Goal: Task Accomplishment & Management: Use online tool/utility

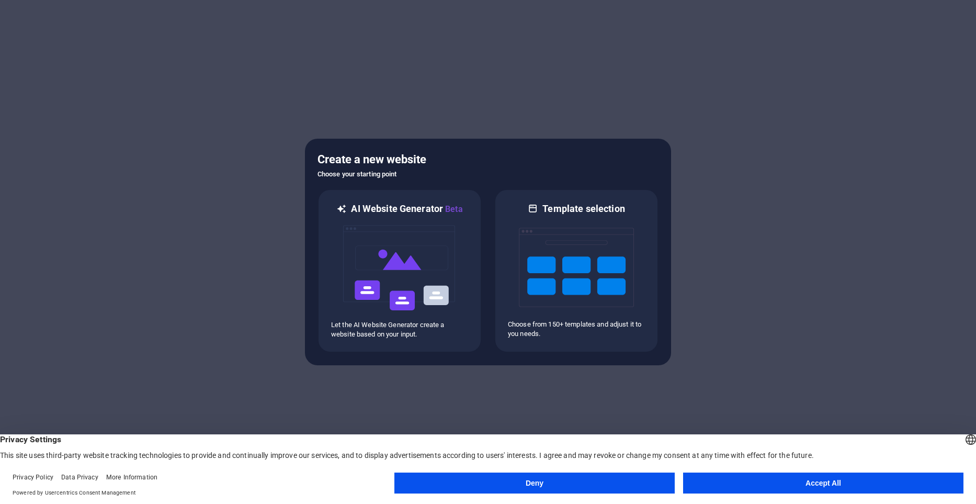
click at [806, 485] on button "Accept All" at bounding box center [823, 483] width 280 height 21
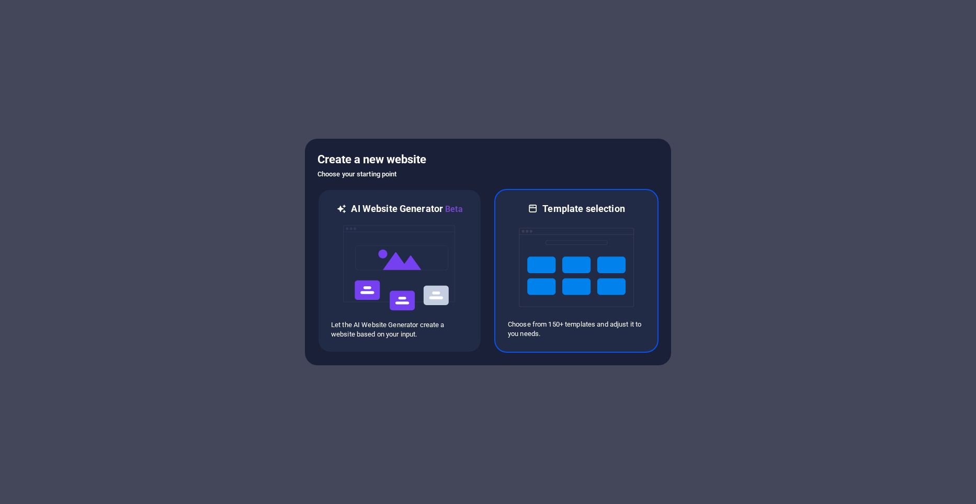
click at [586, 274] on img at bounding box center [576, 267] width 115 height 105
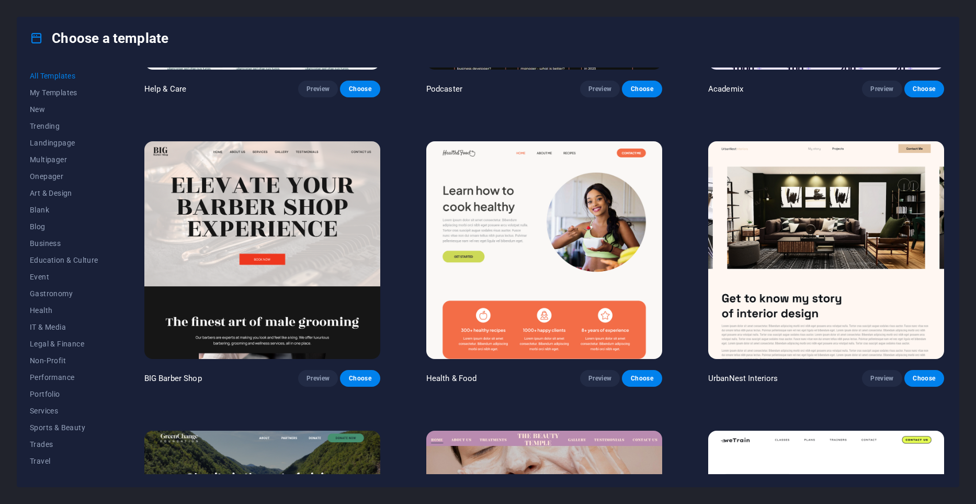
scroll to position [1274, 0]
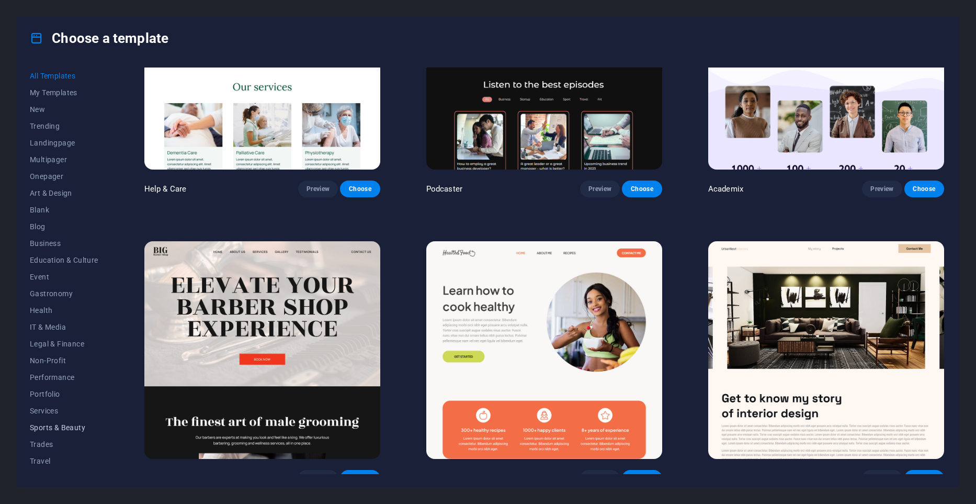
click at [53, 427] on span "Sports & Beauty" at bounding box center [64, 427] width 69 height 8
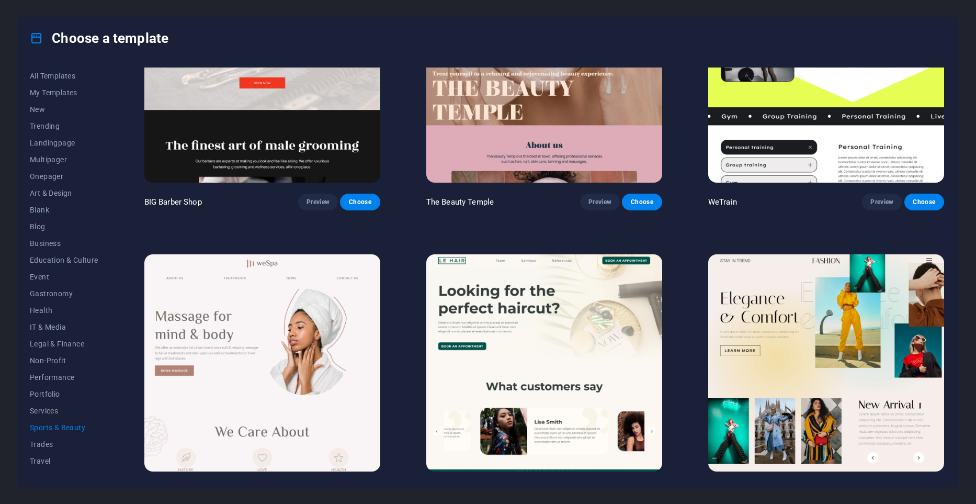
scroll to position [155, 0]
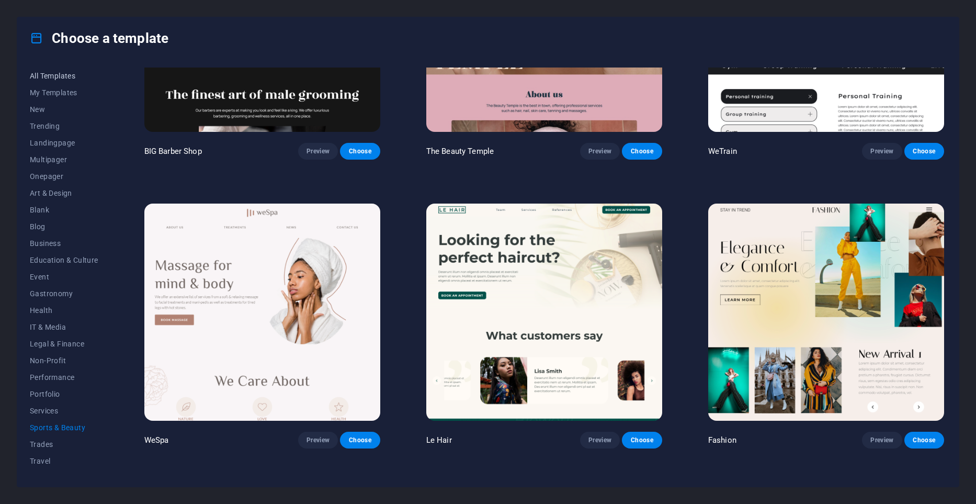
click at [55, 69] on button "All Templates" at bounding box center [64, 76] width 69 height 17
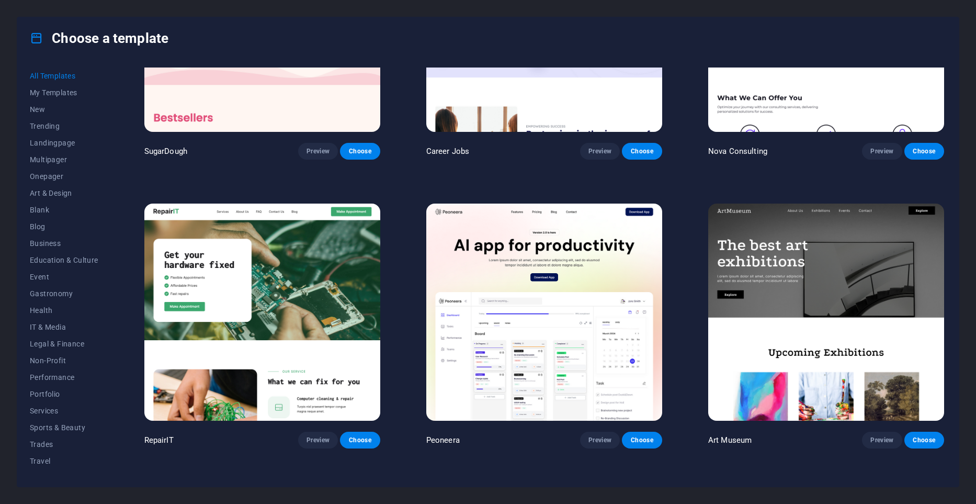
scroll to position [1596, 0]
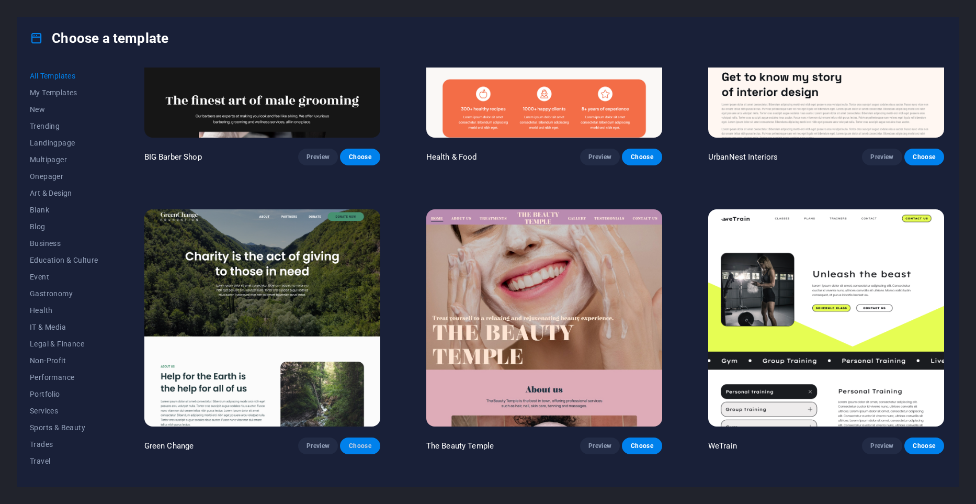
click at [363, 442] on span "Choose" at bounding box center [360, 446] width 23 height 8
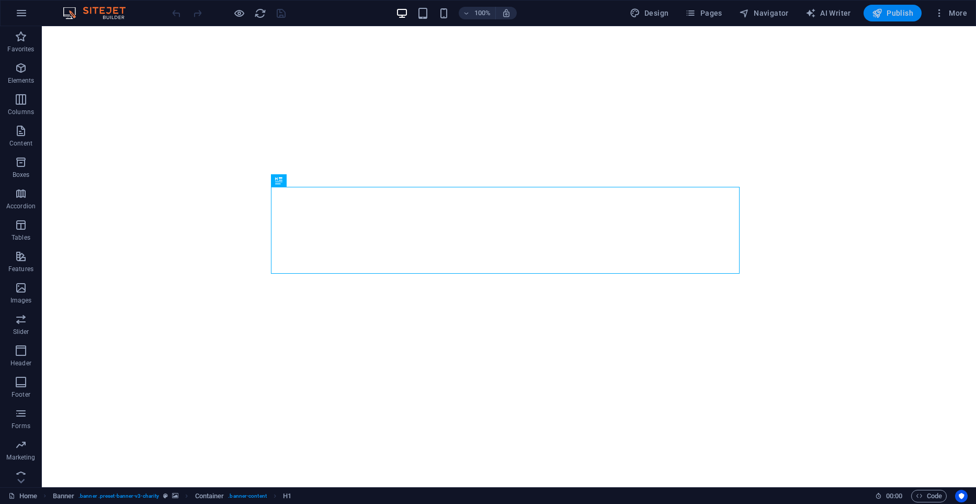
click at [894, 10] on span "Publish" at bounding box center [892, 13] width 41 height 10
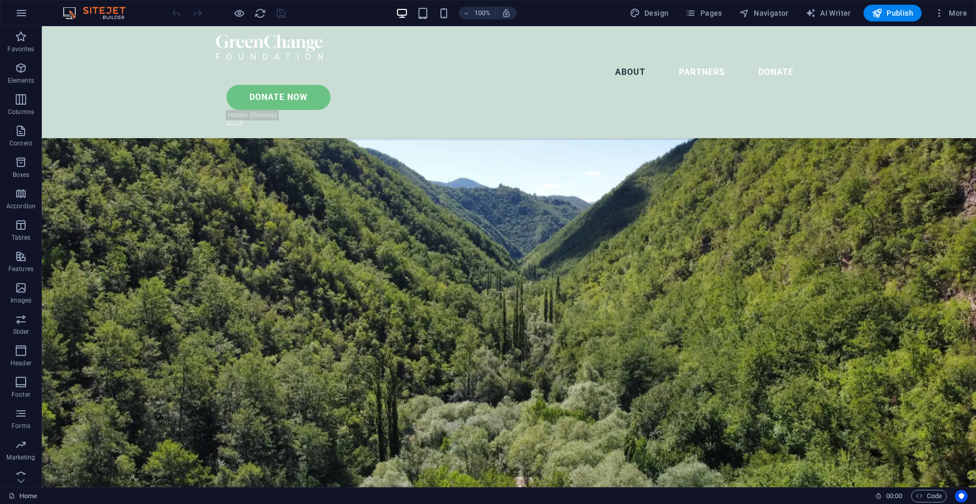
scroll to position [736, 0]
